Goal: Information Seeking & Learning: Learn about a topic

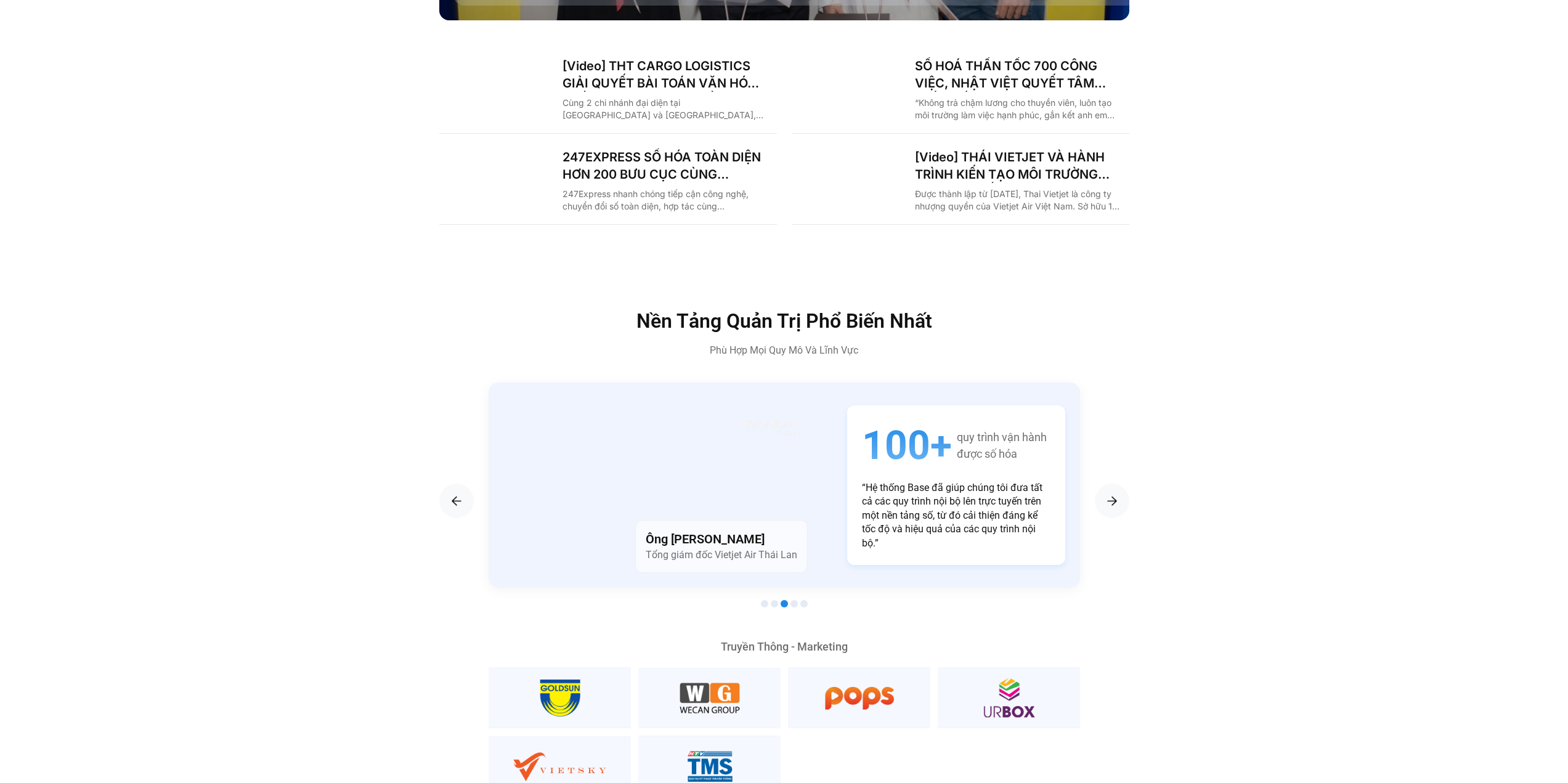
scroll to position [2192, 0]
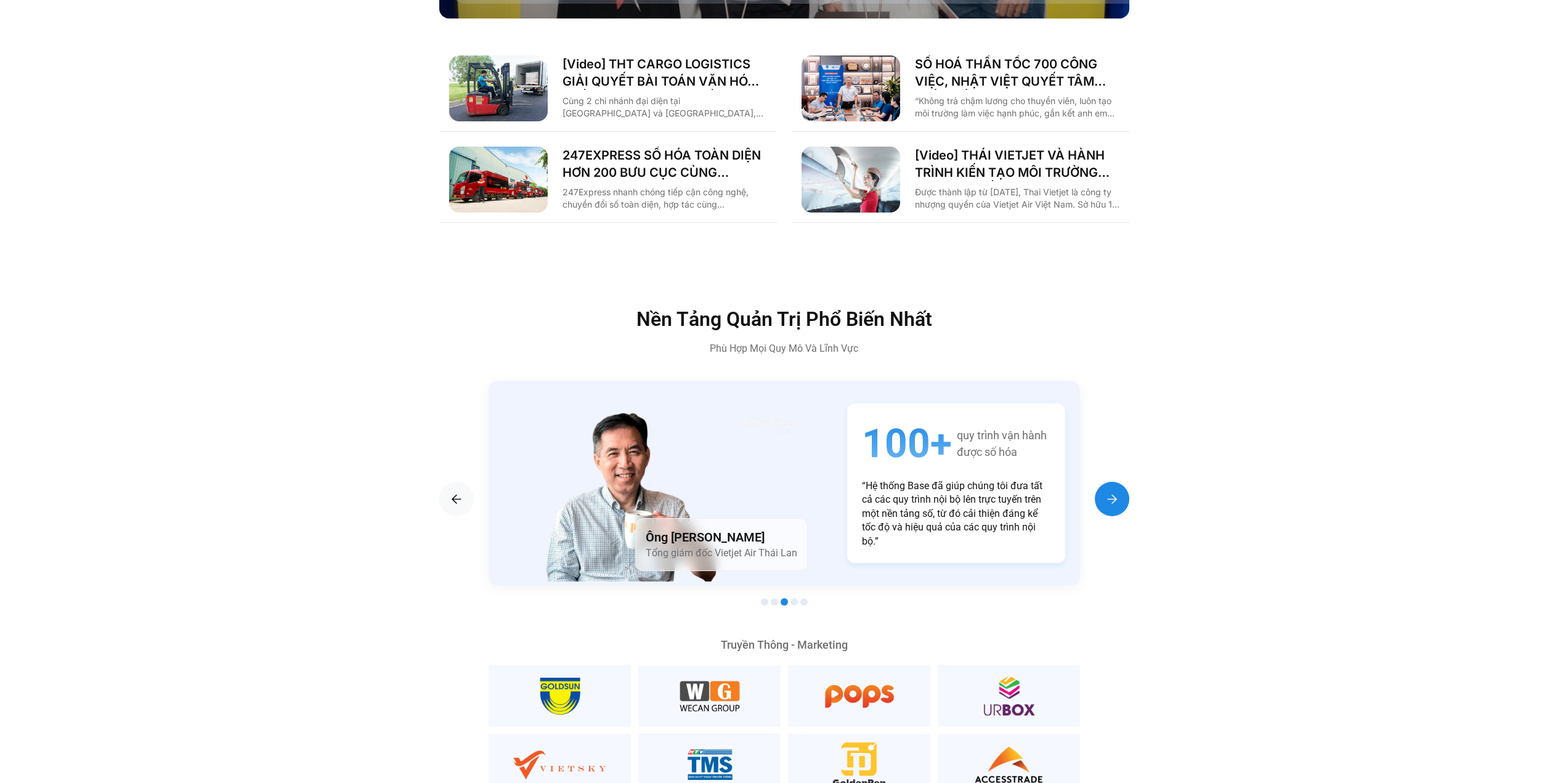
click at [1123, 482] on div "Next slide" at bounding box center [1112, 499] width 35 height 35
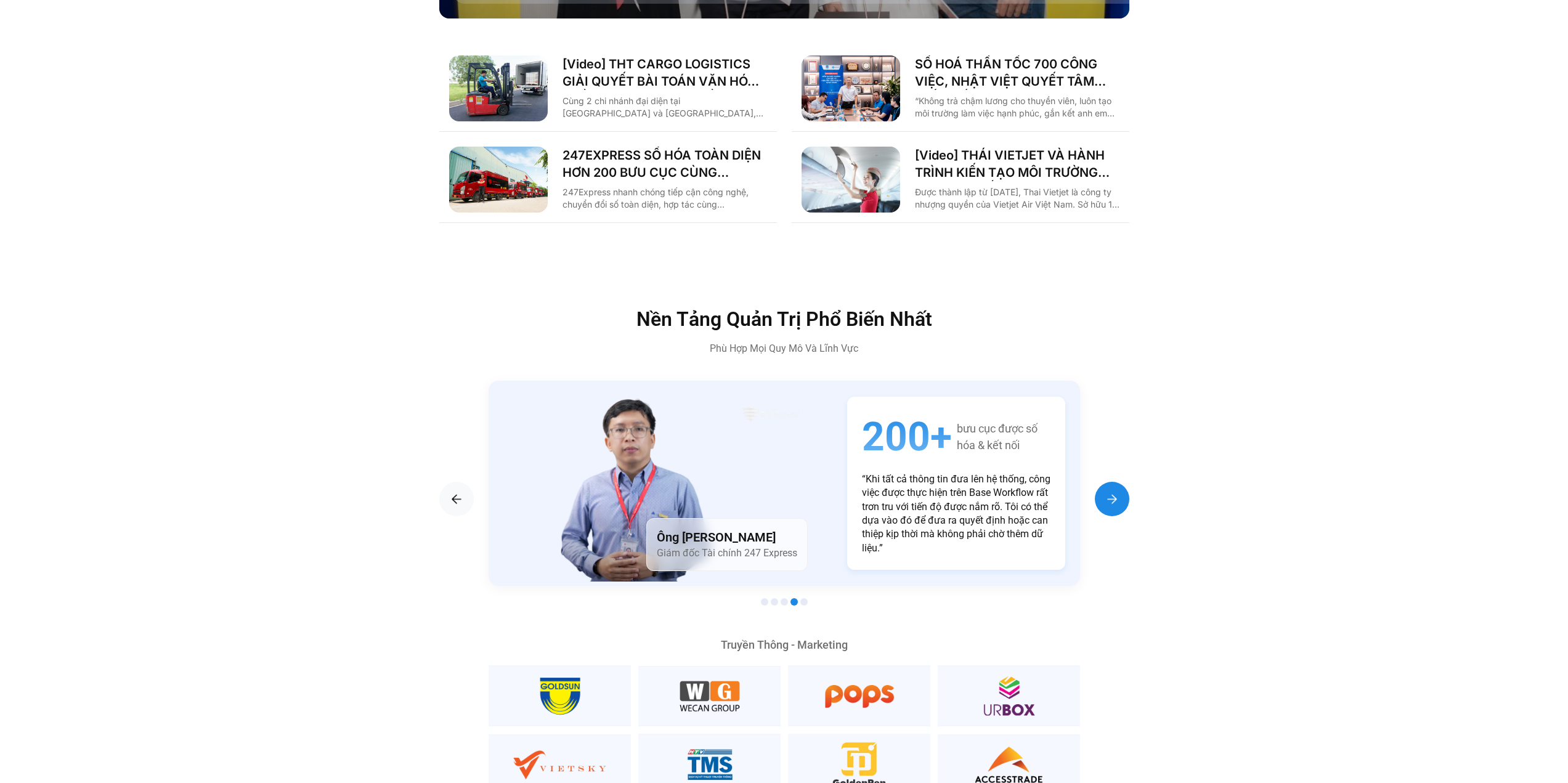
click at [1123, 482] on div "Next slide" at bounding box center [1112, 499] width 35 height 35
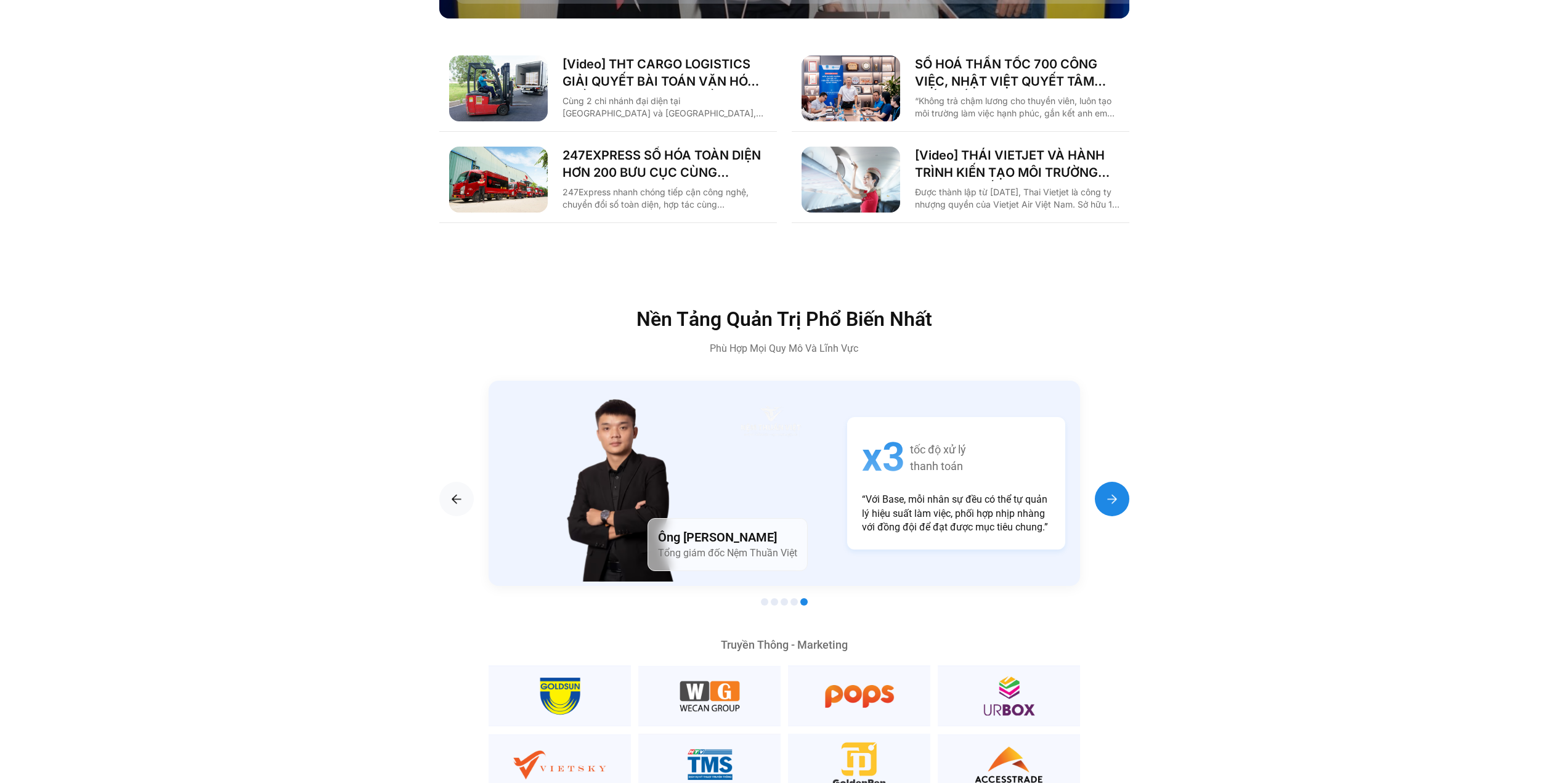
click at [1123, 482] on div "Next slide" at bounding box center [1112, 499] width 35 height 35
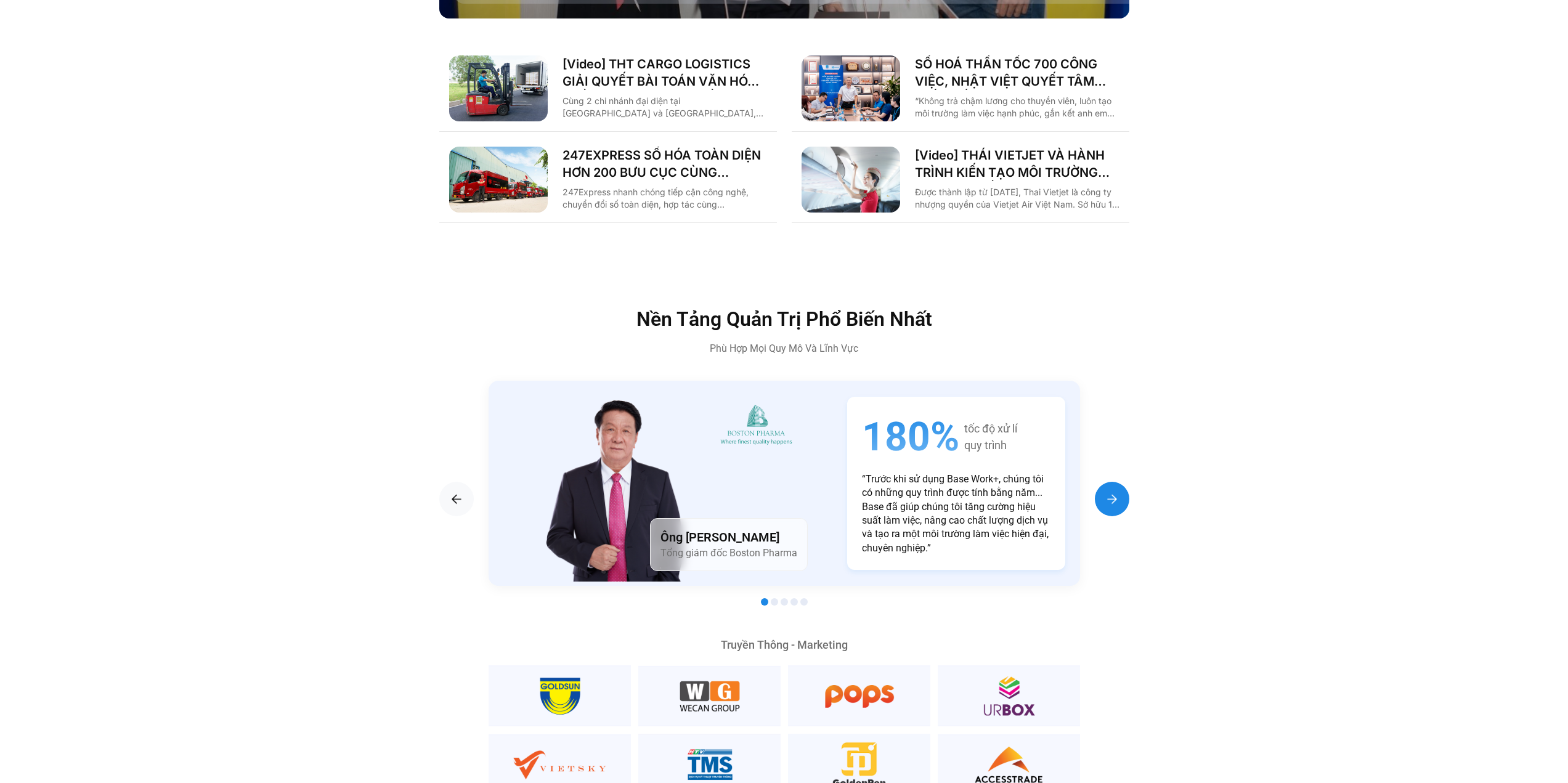
click at [1123, 482] on div "Next slide" at bounding box center [1112, 499] width 35 height 35
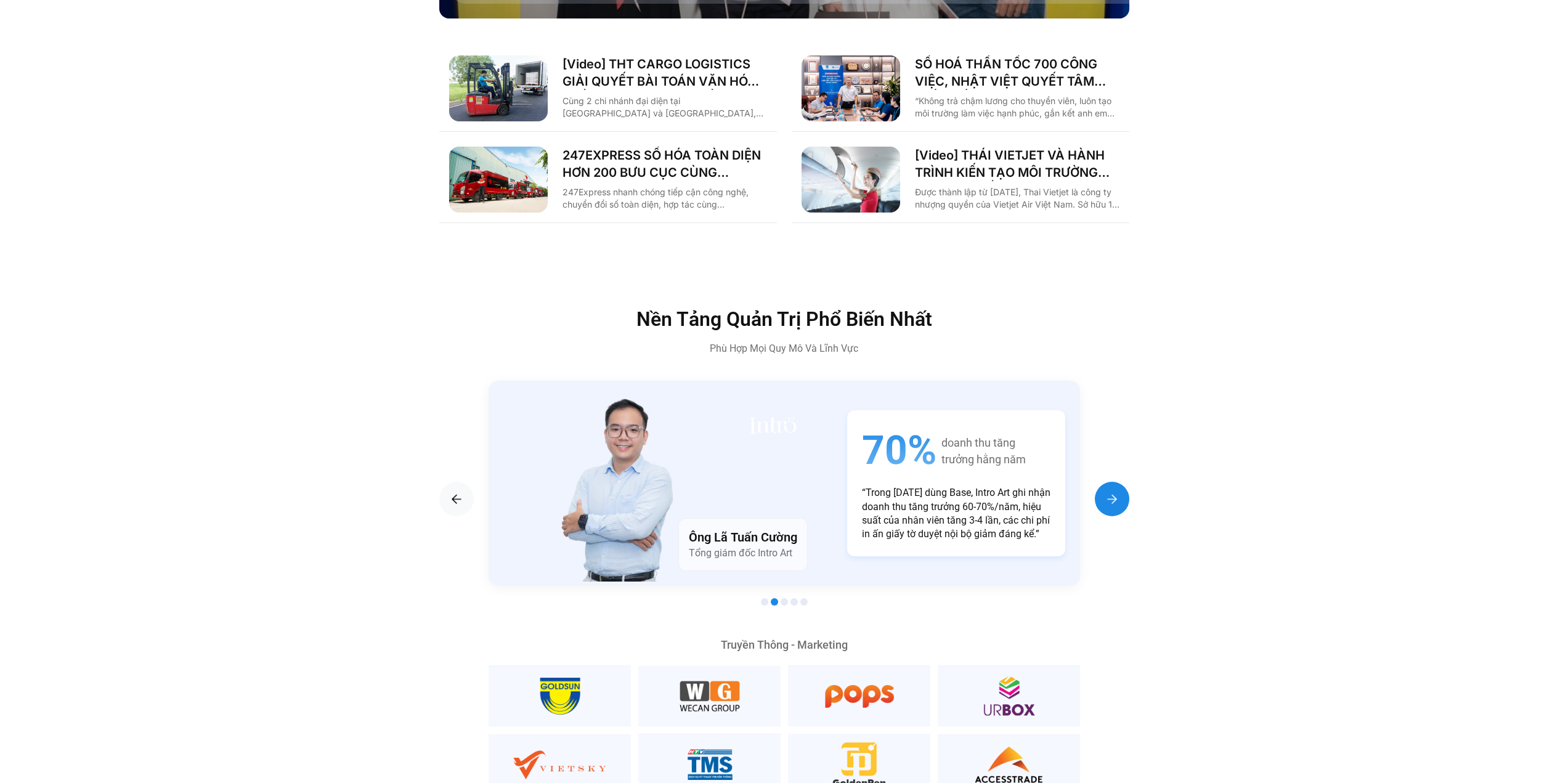
click at [1123, 482] on div "Next slide" at bounding box center [1112, 499] width 35 height 35
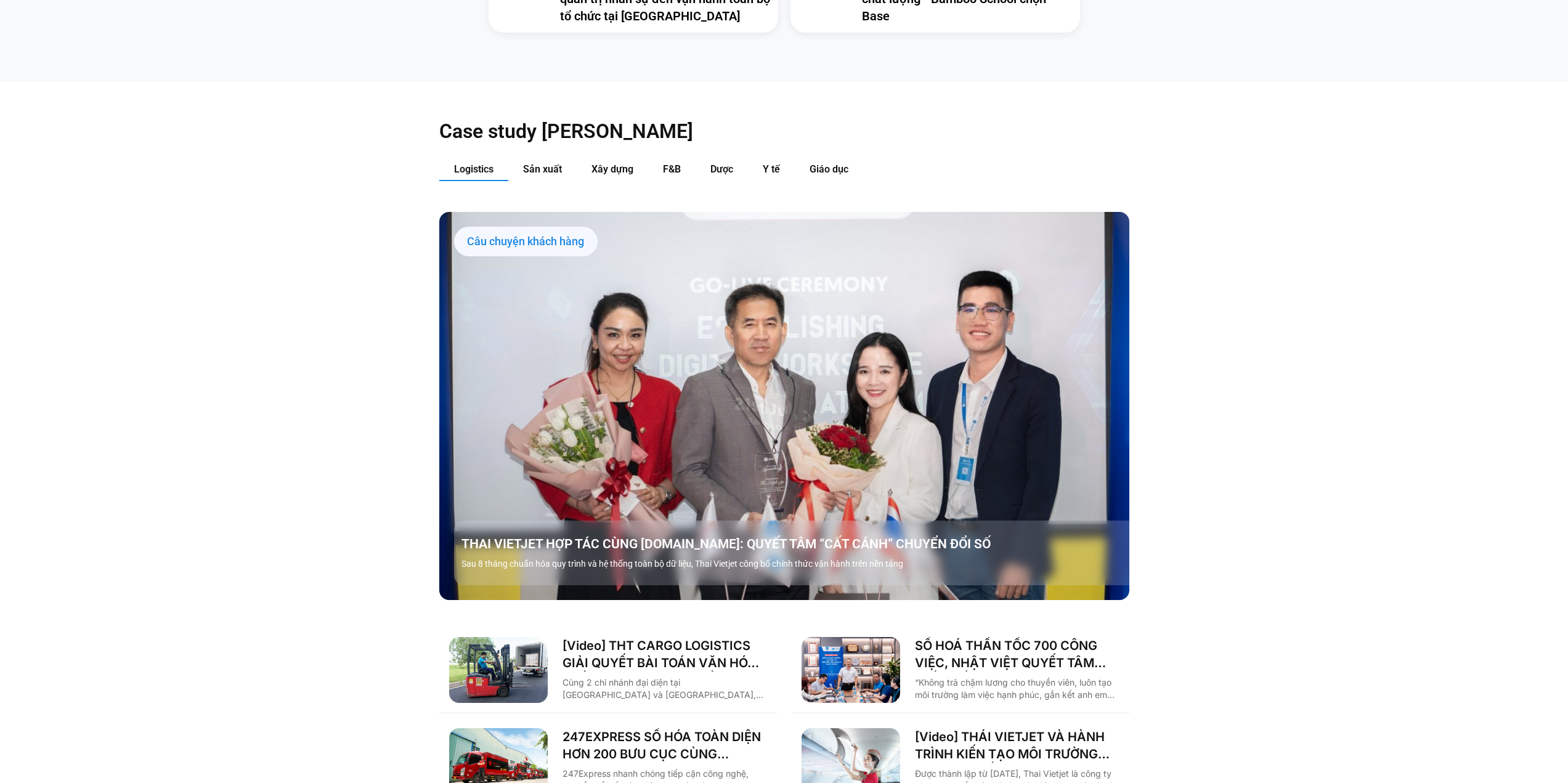
scroll to position [1610, 0]
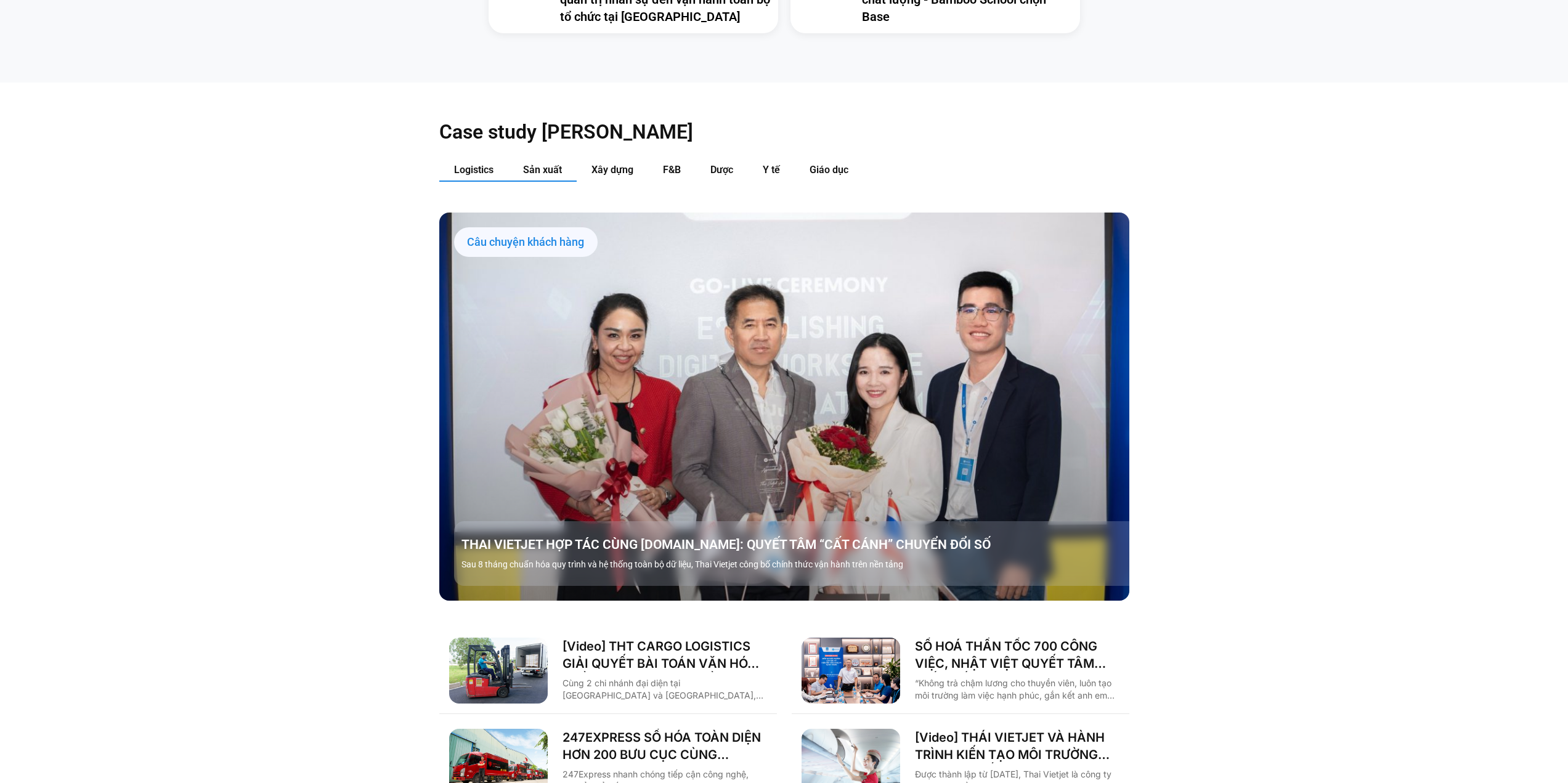
click at [552, 164] on span "Sản xuất" at bounding box center [542, 169] width 39 height 12
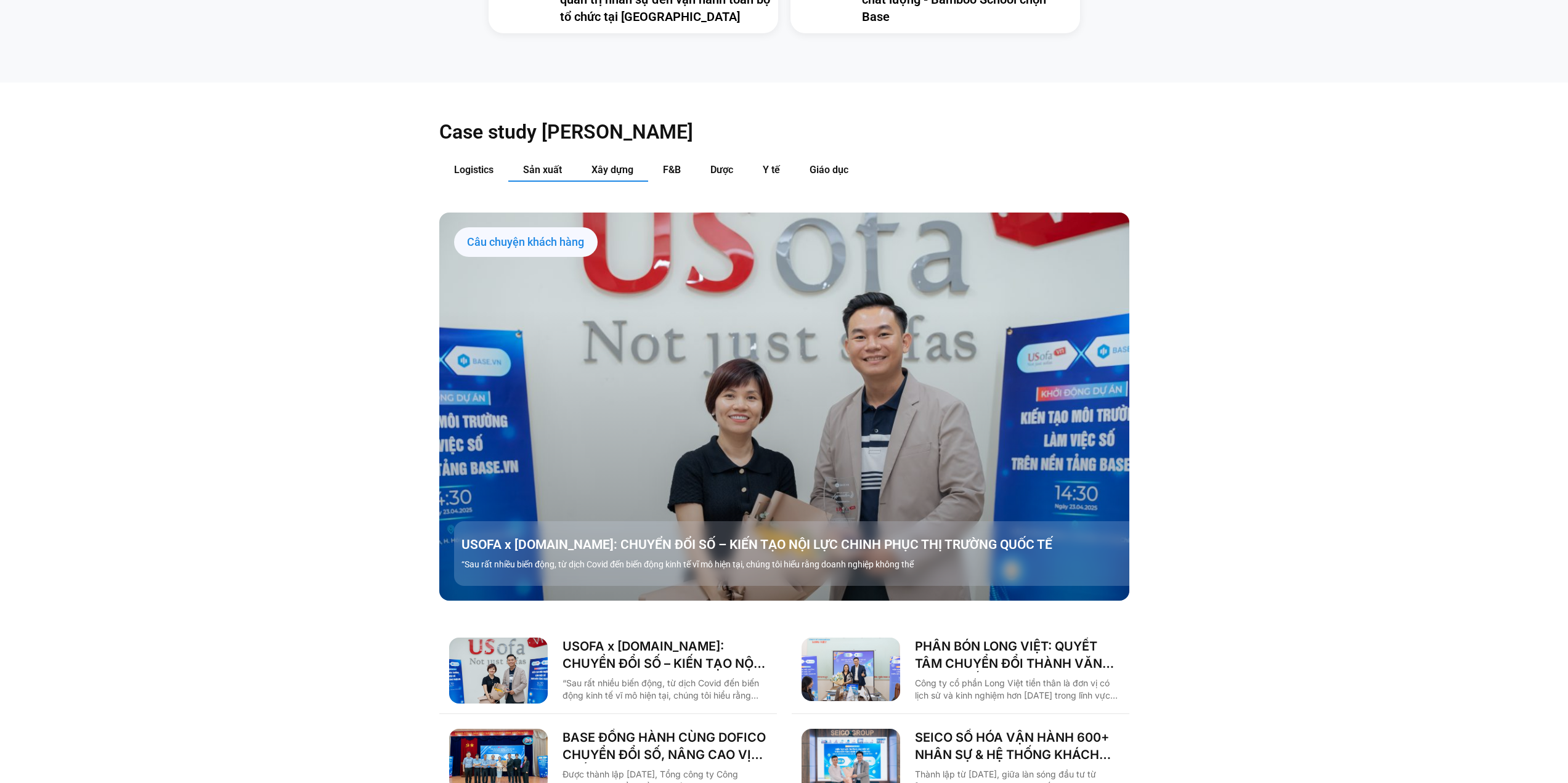
click at [589, 159] on button "Xây dựng" at bounding box center [612, 170] width 71 height 23
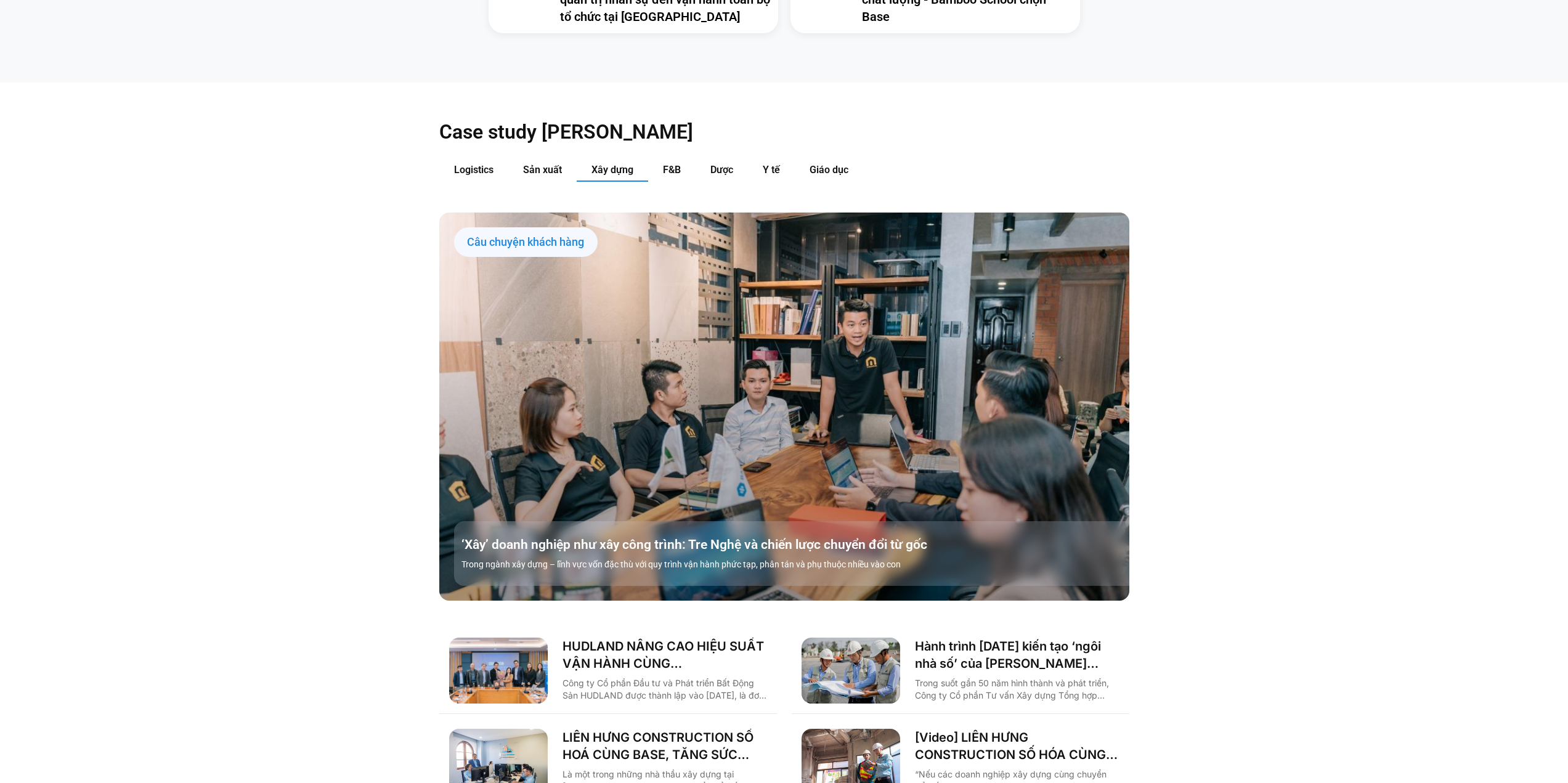
click at [643, 159] on button "Xây dựng" at bounding box center [612, 170] width 71 height 23
click at [659, 159] on button "F&B" at bounding box center [671, 170] width 47 height 23
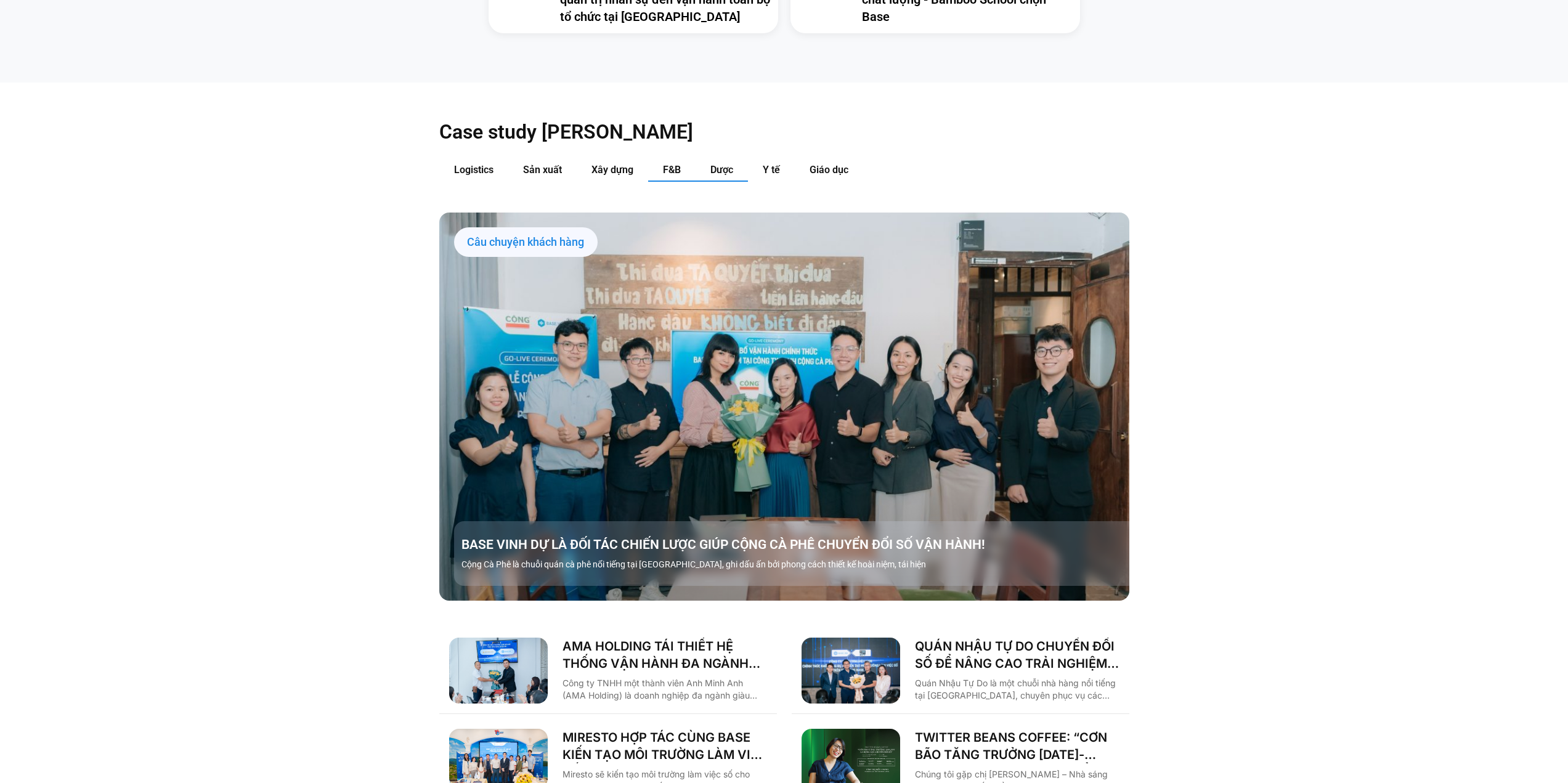
click at [718, 164] on span "Dược" at bounding box center [721, 169] width 23 height 12
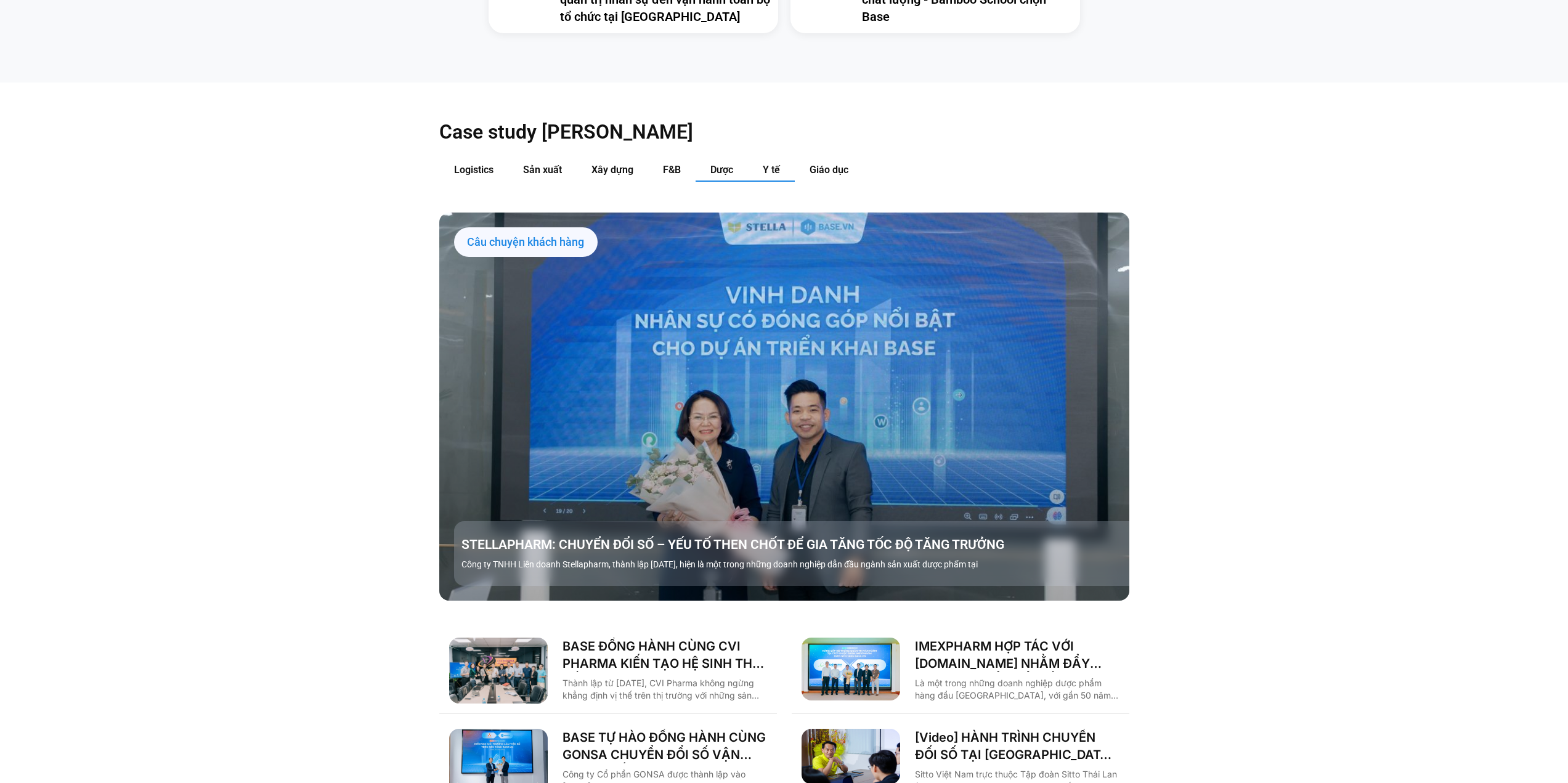
click at [767, 164] on span "Y tế" at bounding box center [771, 169] width 17 height 12
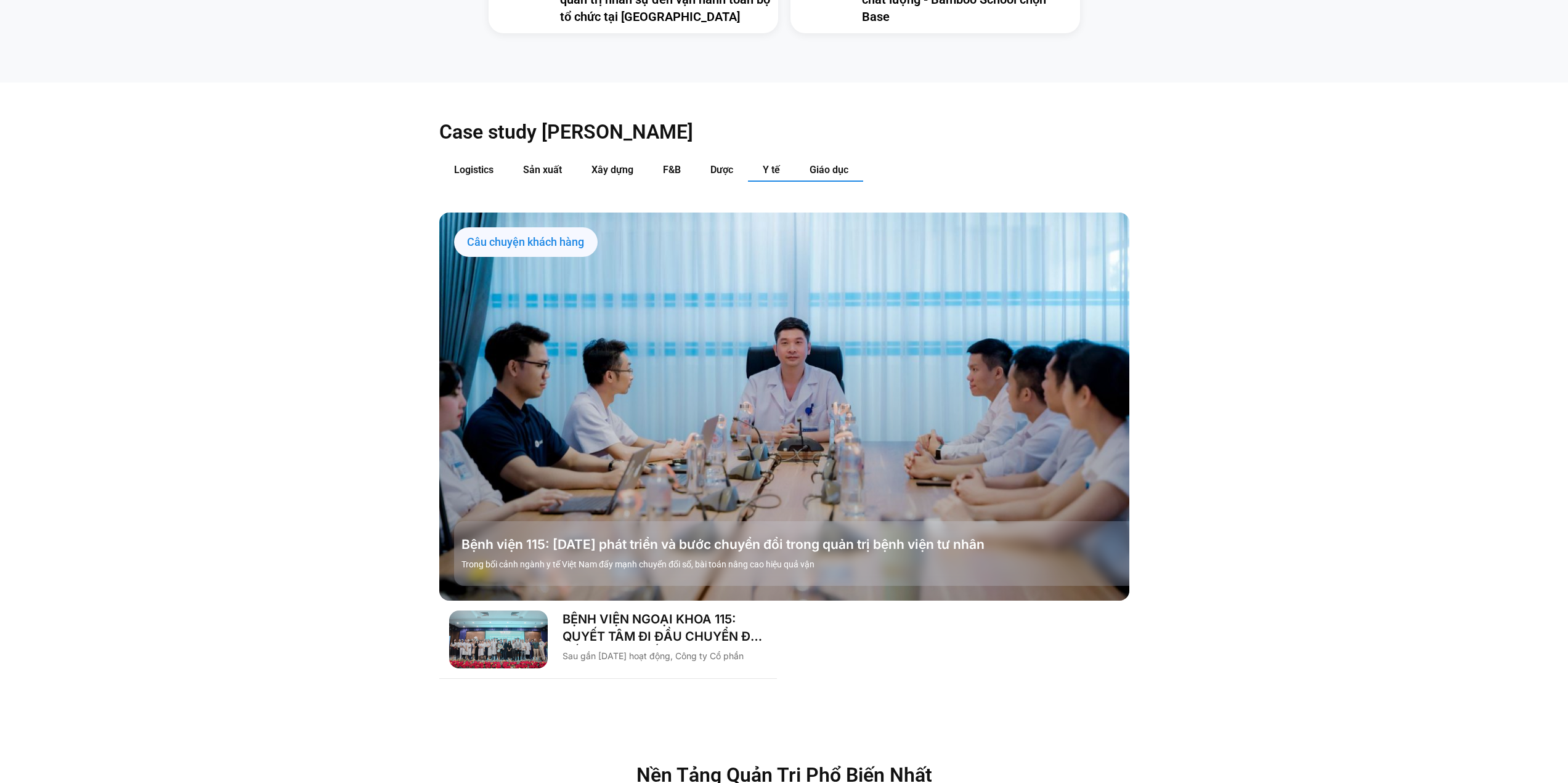
click at [819, 159] on button "Giáo dục" at bounding box center [828, 170] width 69 height 23
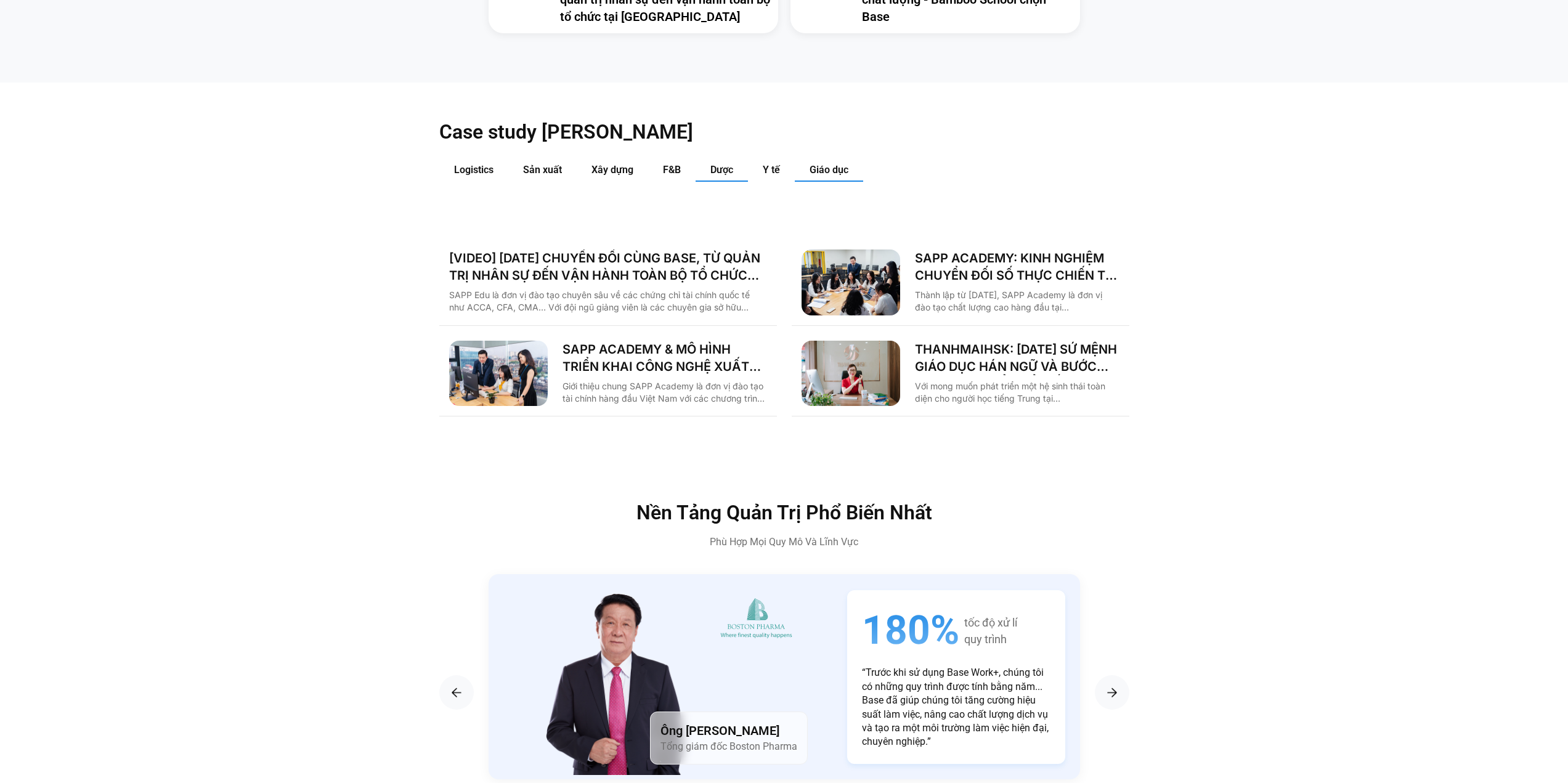
click at [721, 164] on span "Dược" at bounding box center [721, 169] width 23 height 12
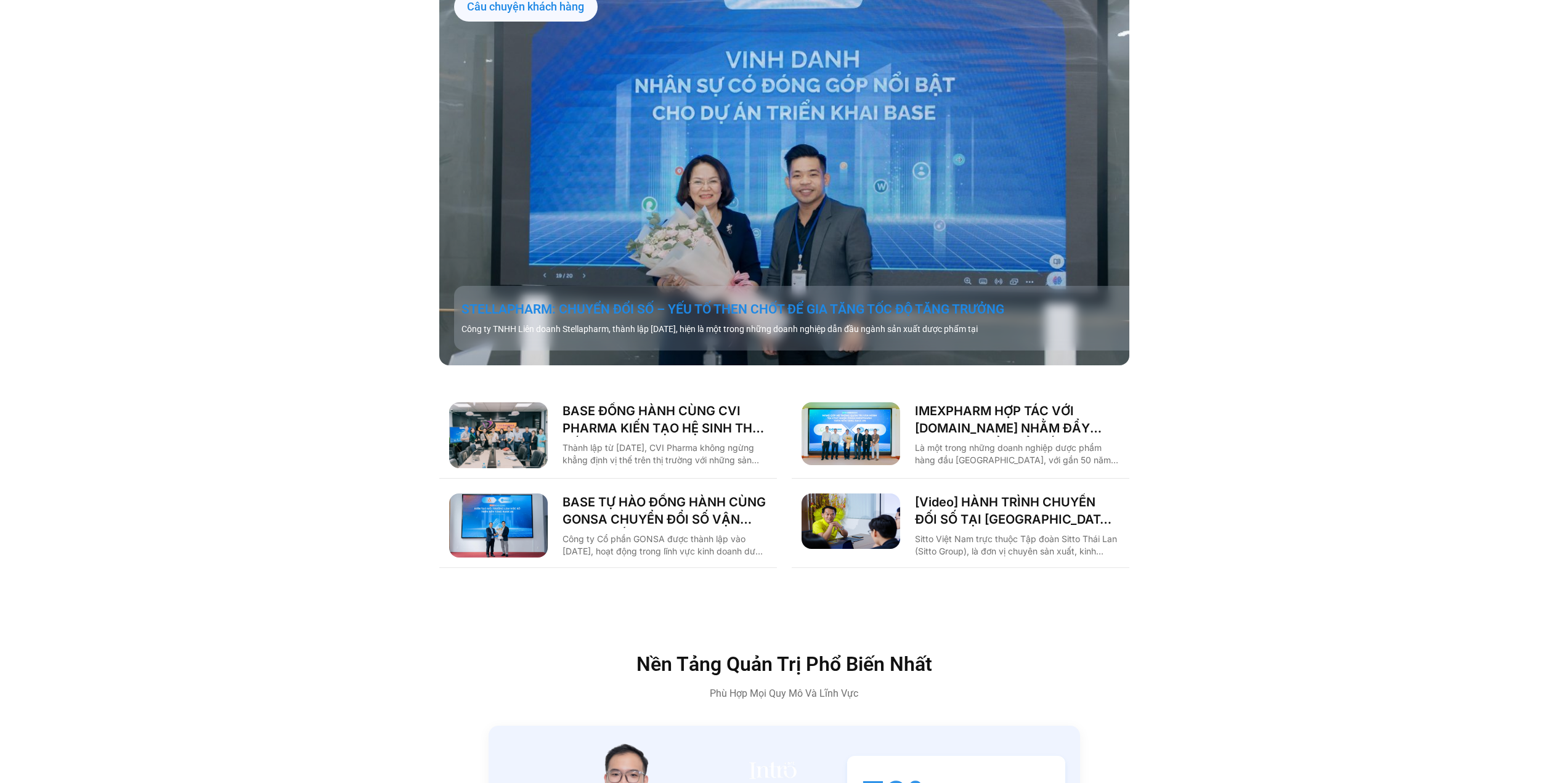
scroll to position [1847, 0]
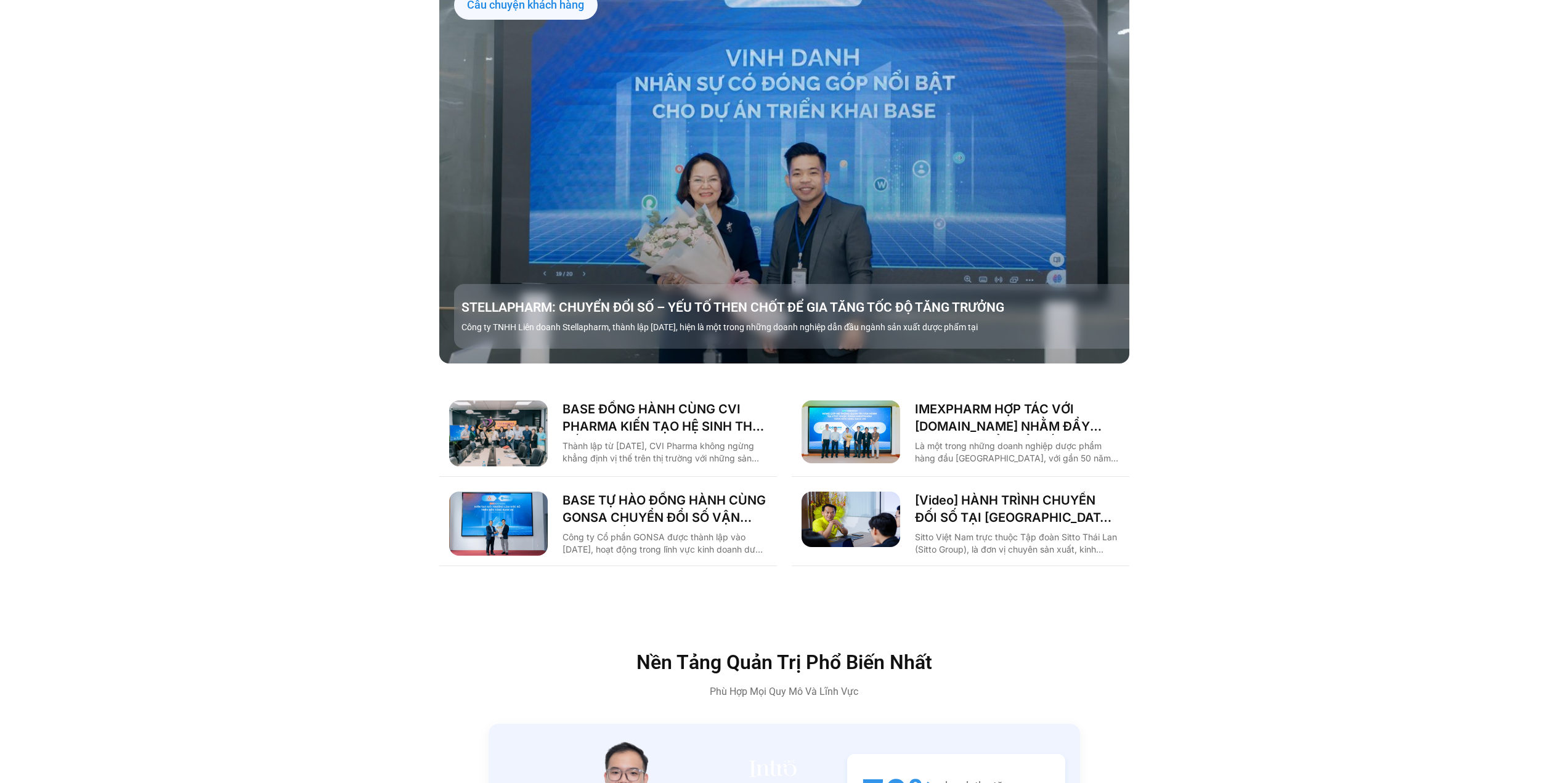
click at [869, 400] on img "Các tab. Mở mục bằng phím Enter hoặc Space, đóng bằng phím Esc và di chuyển bằn…" at bounding box center [851, 431] width 99 height 62
click at [918, 400] on link "IMEXPHARM HỢP TÁC VỚI [DOMAIN_NAME] NHẰM ĐẨY MẠNH CHUYỂN ĐỔI SỐ CHO VẬN HÀNH TH…" at bounding box center [1017, 417] width 205 height 35
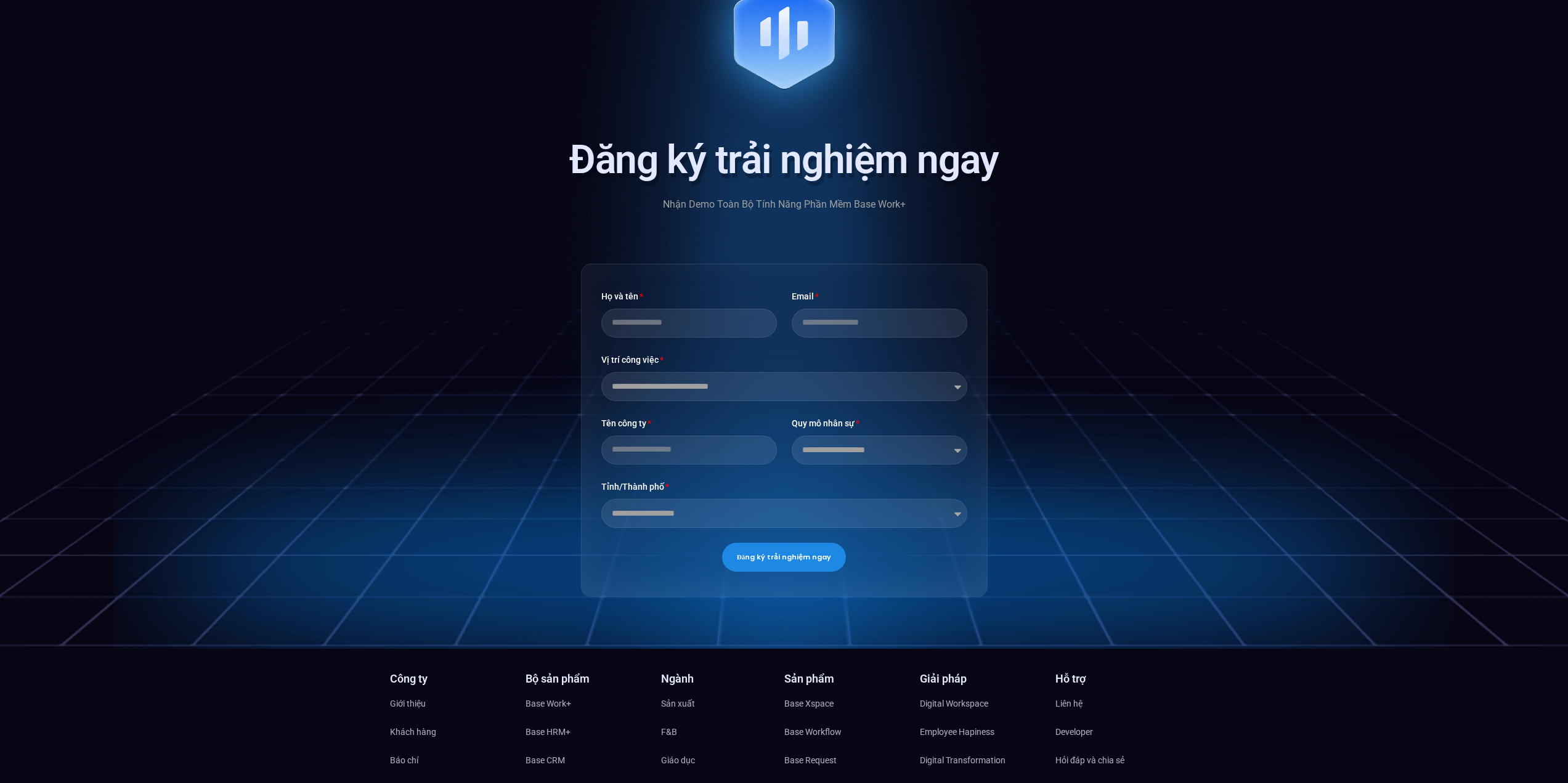
scroll to position [4372, 0]
